Goal: Task Accomplishment & Management: Manage account settings

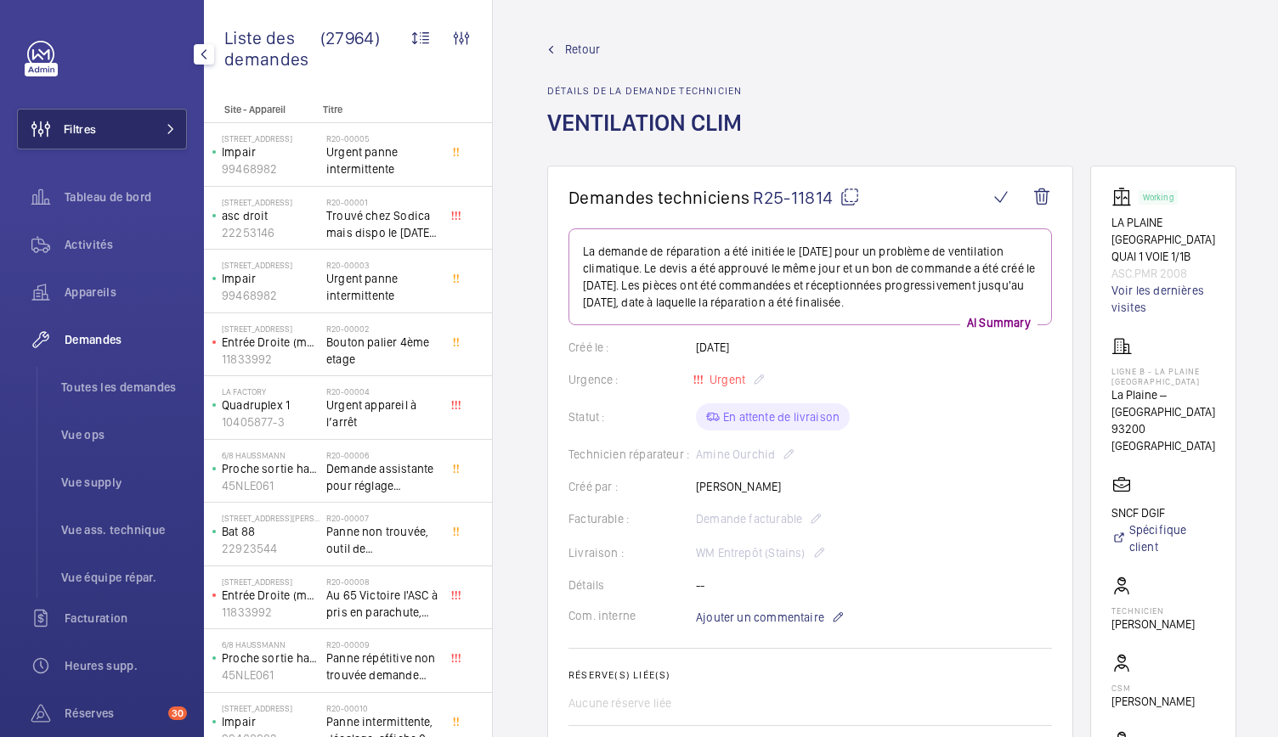
click at [110, 125] on button "Filtres" at bounding box center [102, 129] width 170 height 41
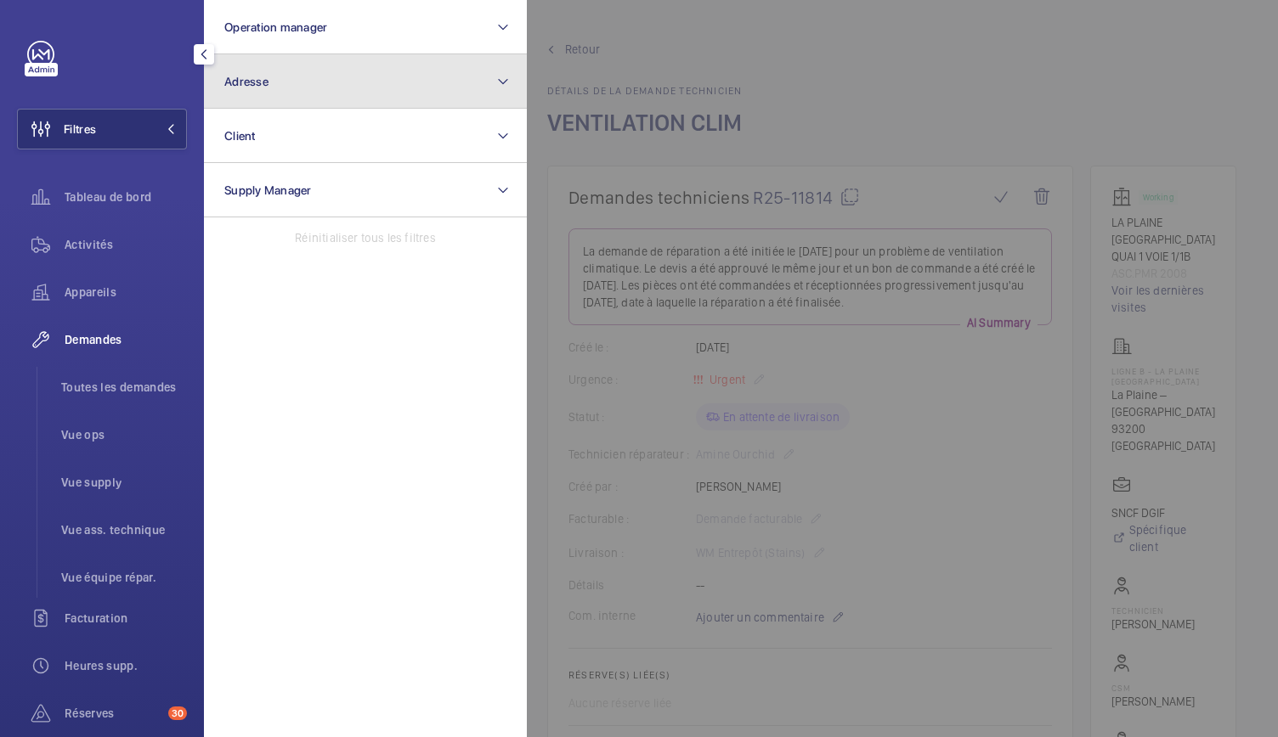
click at [316, 92] on button "Adresse" at bounding box center [365, 81] width 323 height 54
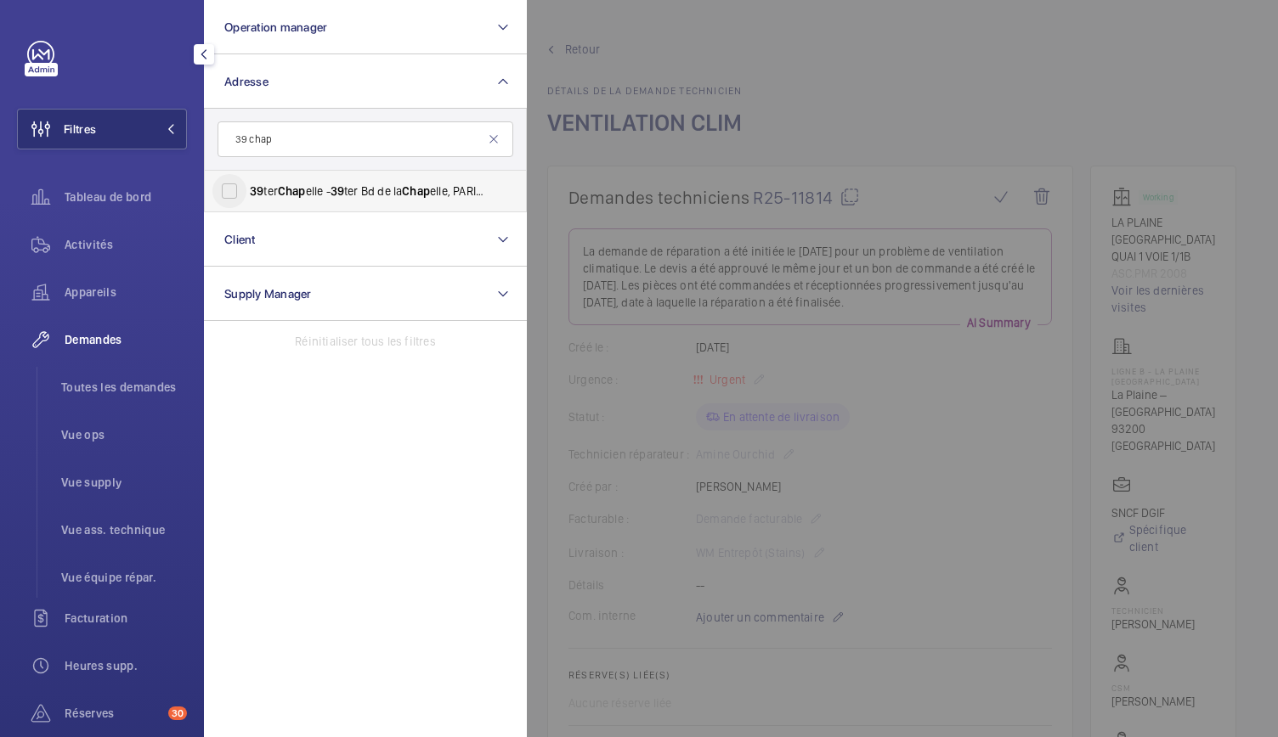
type input "39 chap"
click at [230, 195] on input "39 ter Chap elle - 39 ter Bd de la Chap elle, PARIS 75010" at bounding box center [229, 191] width 34 height 34
checkbox input "true"
click at [85, 251] on span "Activités" at bounding box center [126, 244] width 122 height 17
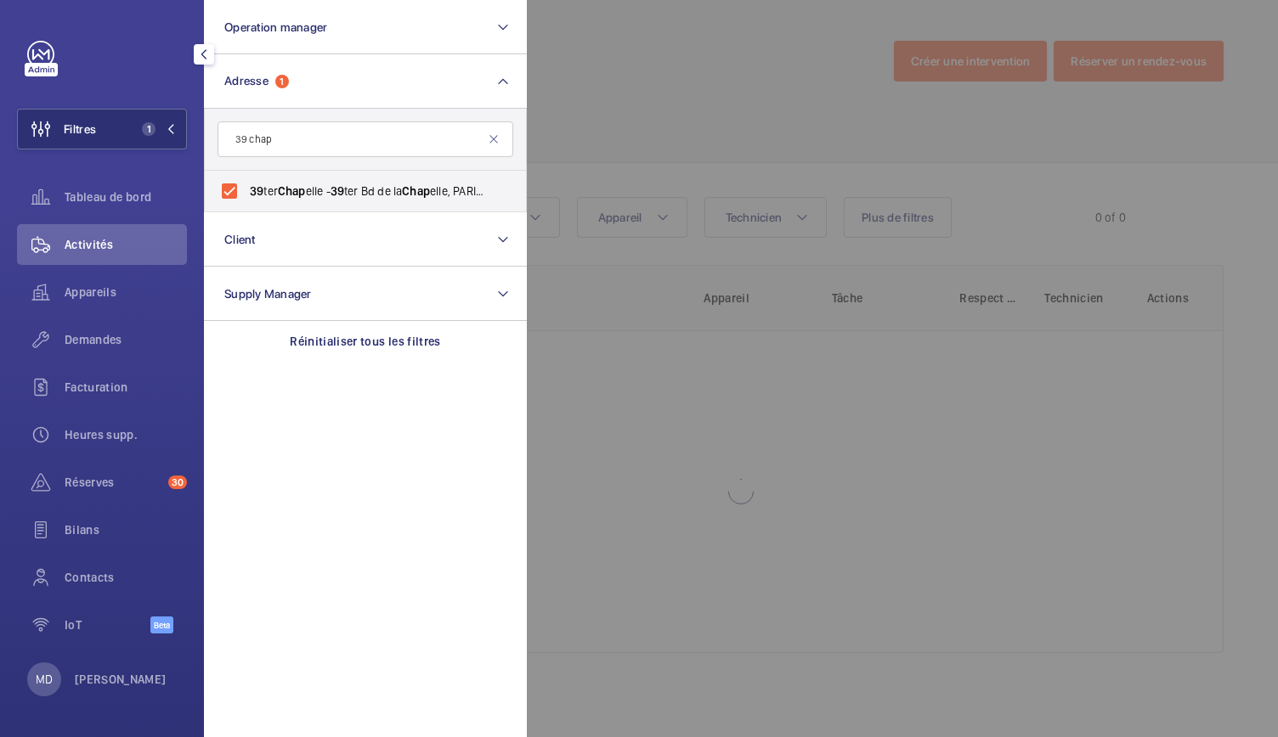
click at [678, 115] on div at bounding box center [1166, 368] width 1278 height 737
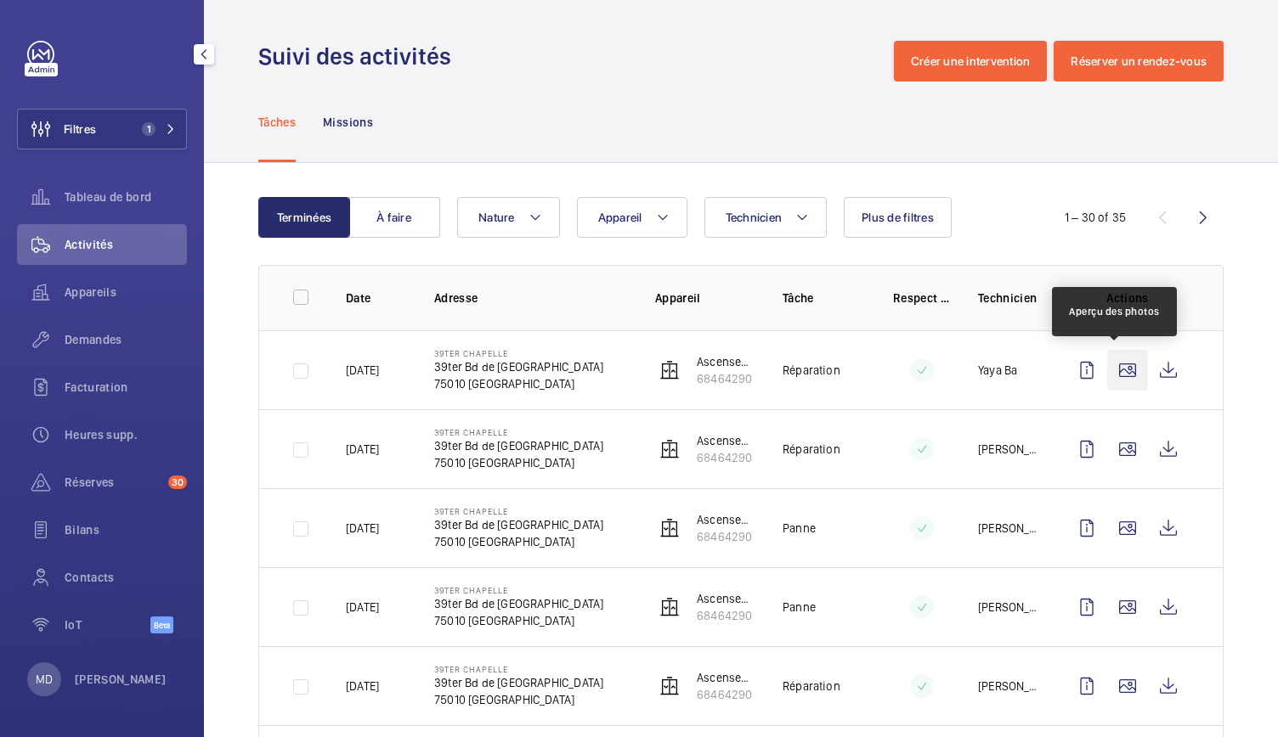
click at [1112, 361] on wm-front-icon-button at bounding box center [1127, 370] width 41 height 41
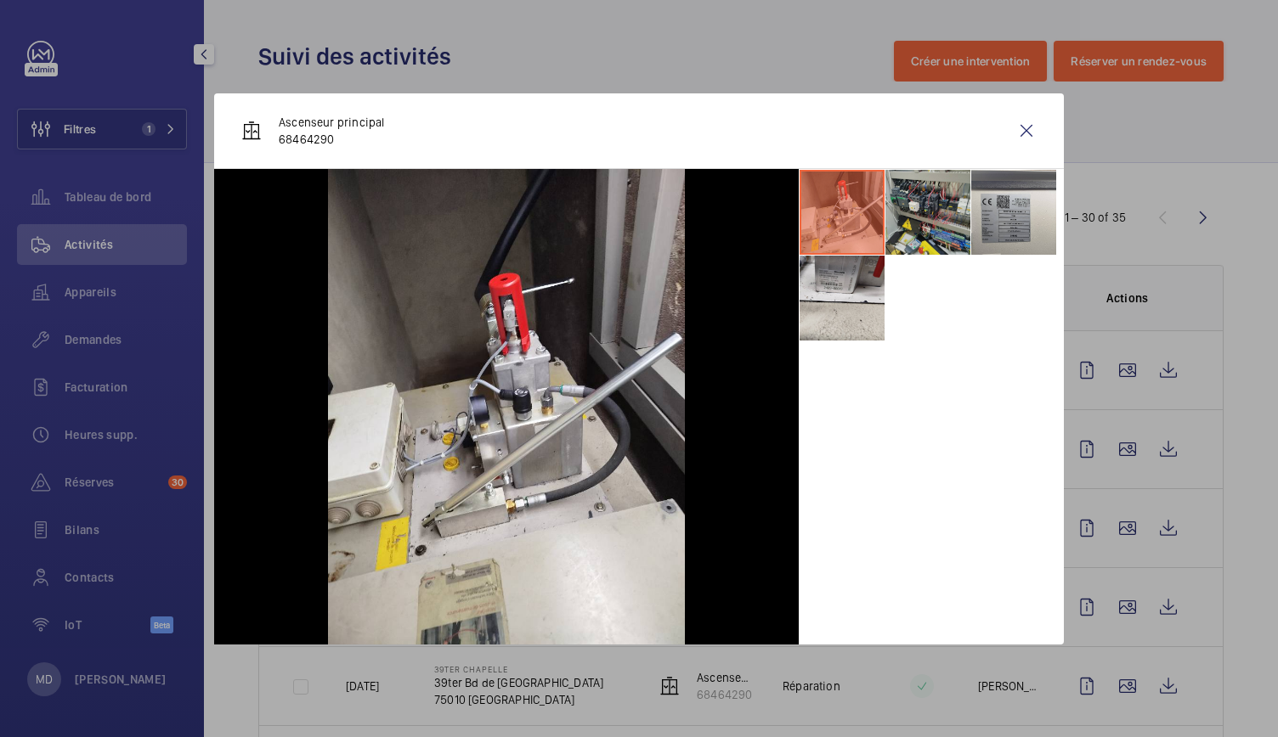
click at [941, 211] on li at bounding box center [927, 212] width 85 height 85
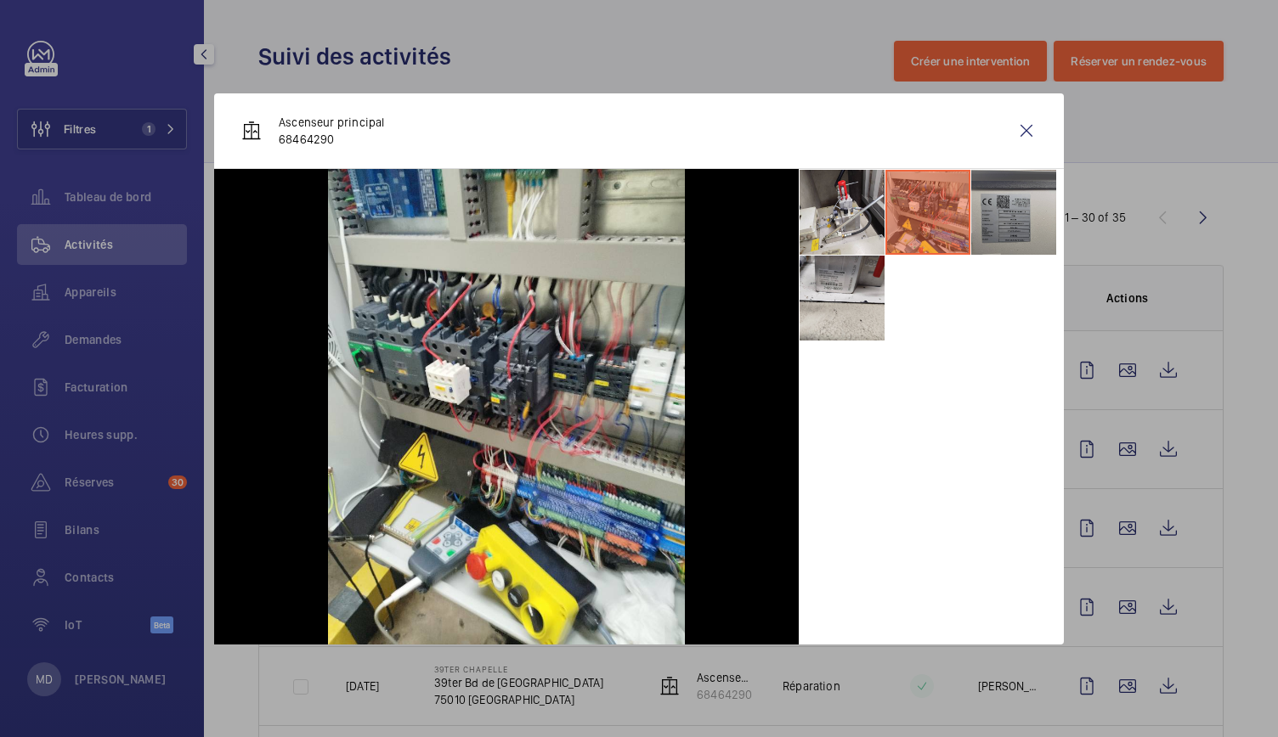
click at [1005, 218] on li at bounding box center [1013, 212] width 85 height 85
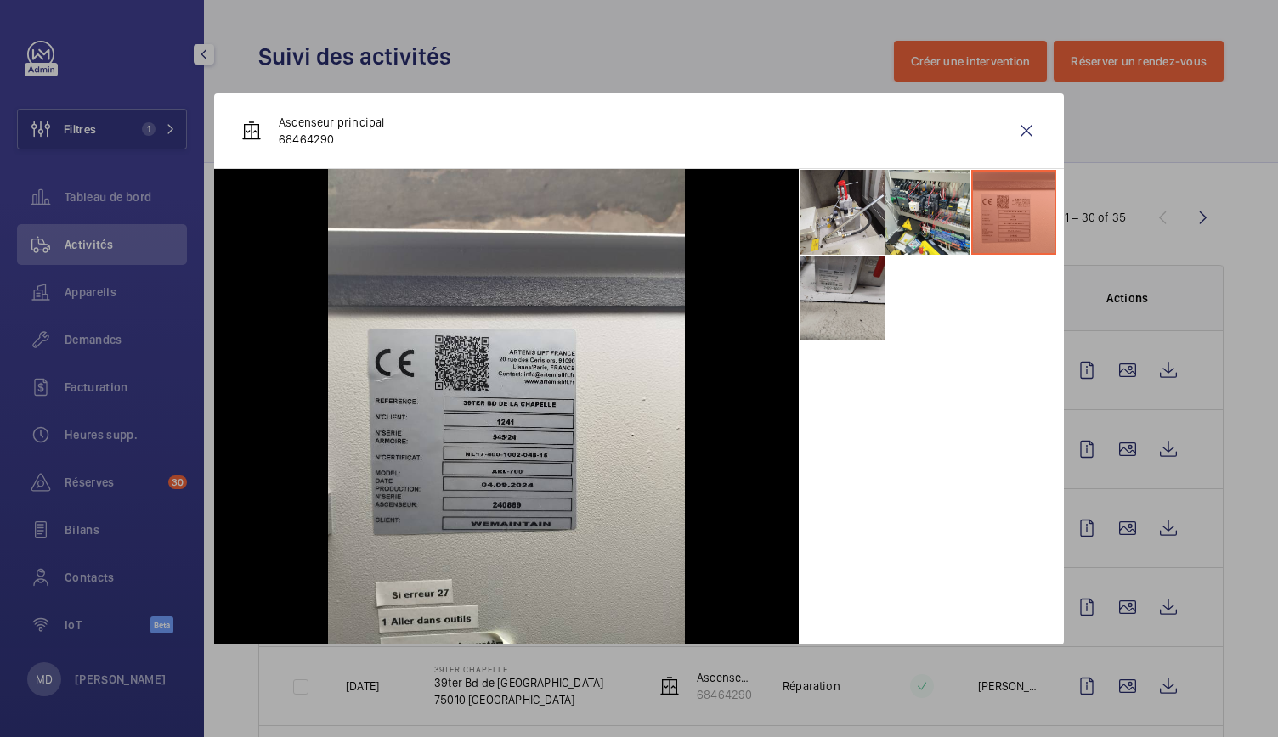
click at [847, 305] on li at bounding box center [841, 298] width 85 height 85
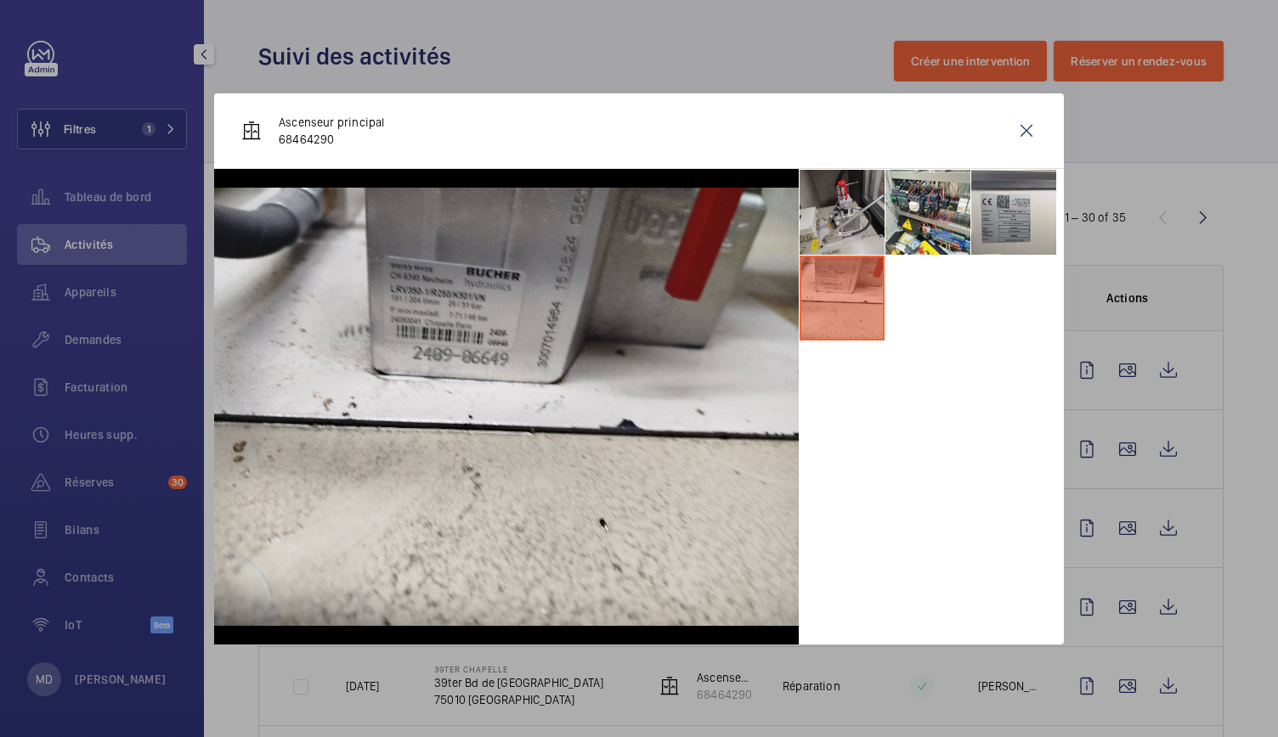
click at [849, 236] on li at bounding box center [841, 212] width 85 height 85
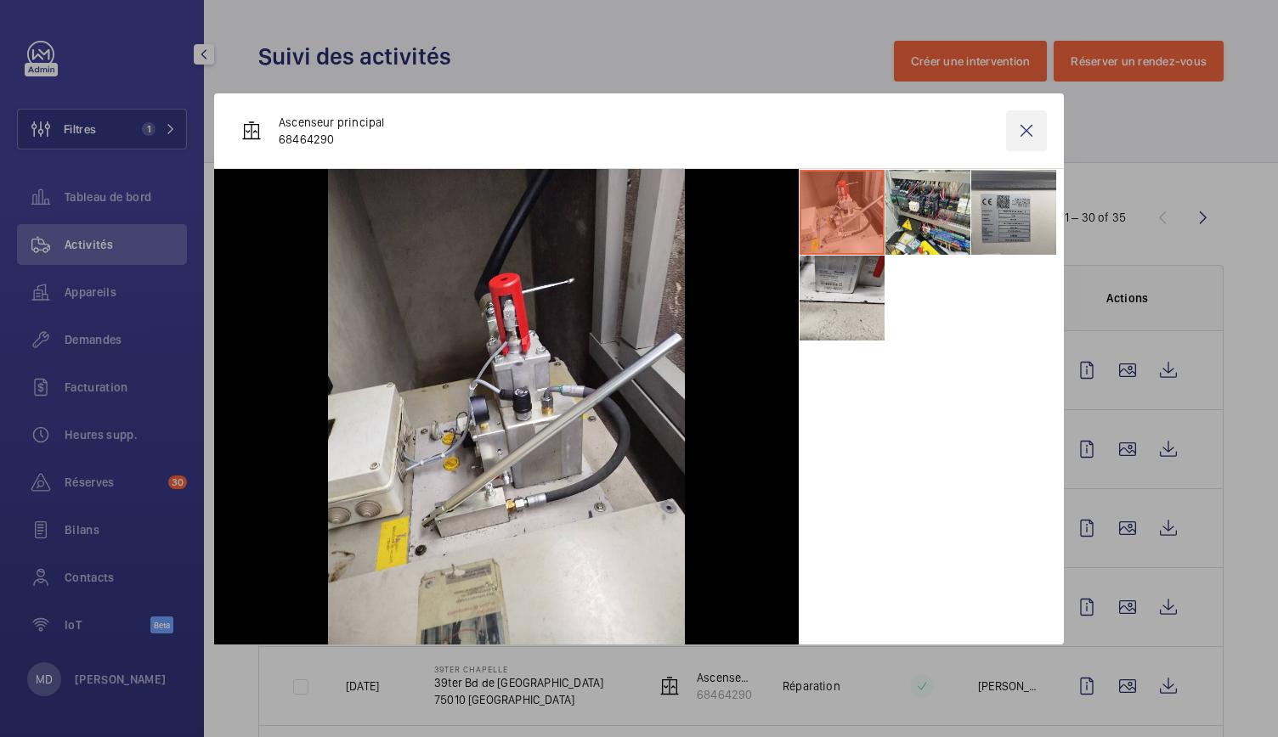
click at [1028, 129] on wm-front-icon-button at bounding box center [1026, 130] width 41 height 41
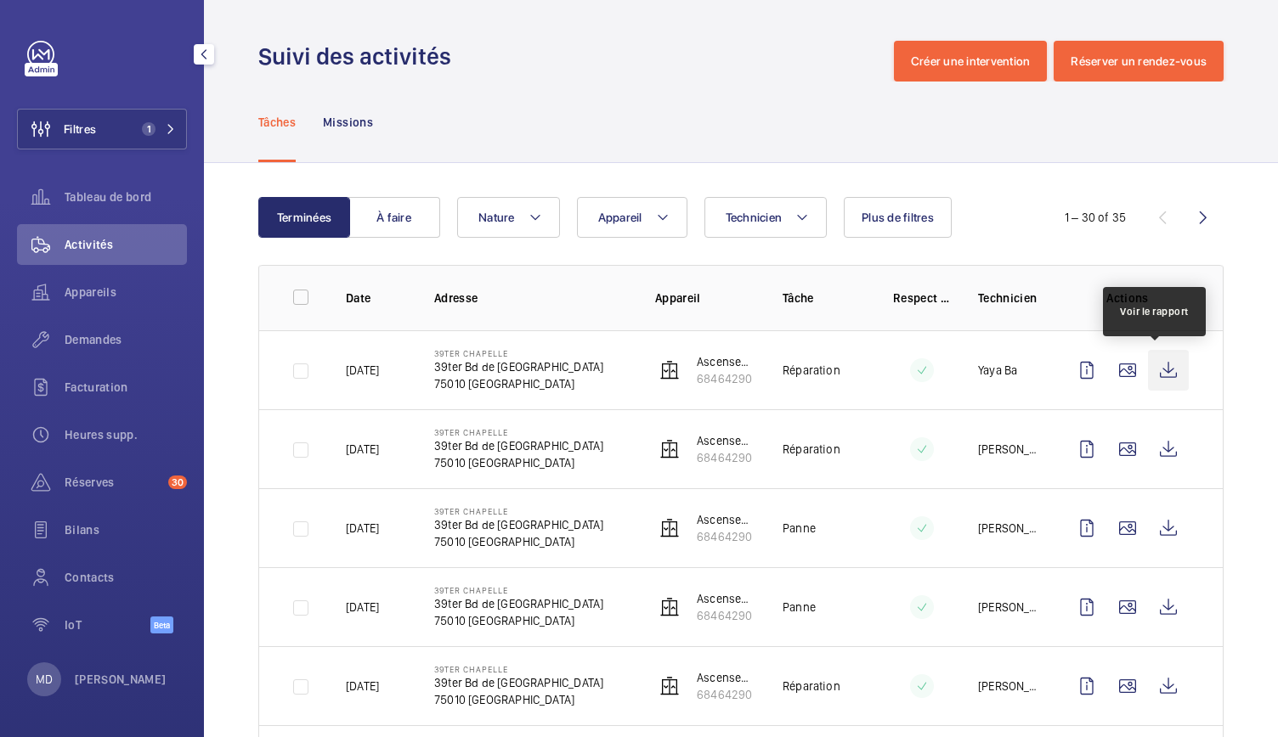
click at [1151, 367] on wm-front-icon-button at bounding box center [1168, 370] width 41 height 41
